Goal: Task Accomplishment & Management: Use online tool/utility

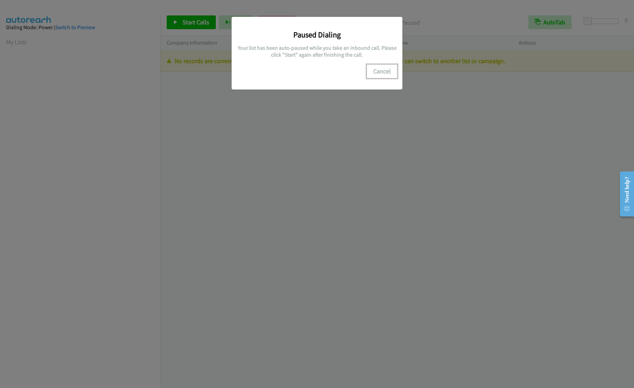
click at [383, 68] on button "Cancel" at bounding box center [382, 71] width 31 height 14
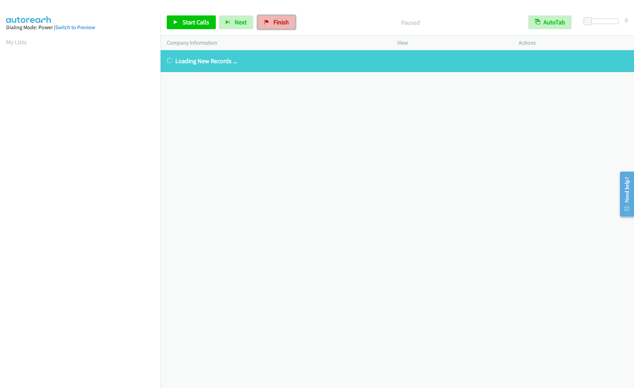
click at [270, 27] on link "Finish" at bounding box center [277, 22] width 38 height 14
